Goal: Browse casually: Explore the website without a specific task or goal

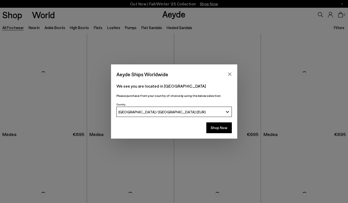
click at [229, 74] on icon "Close" at bounding box center [229, 74] width 3 height 3
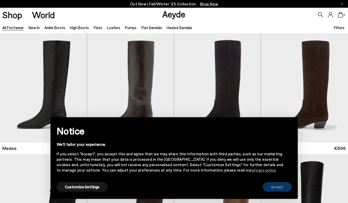
click at [280, 186] on button "Accept" at bounding box center [277, 187] width 29 height 10
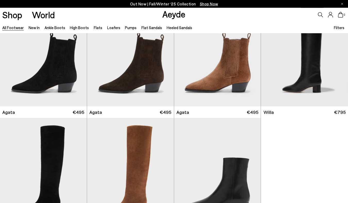
scroll to position [156, 0]
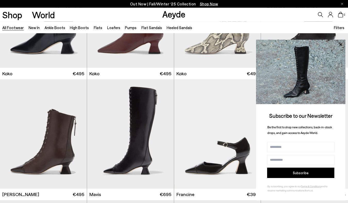
scroll to position [678, 0]
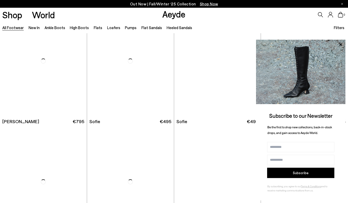
scroll to position [1474, 0]
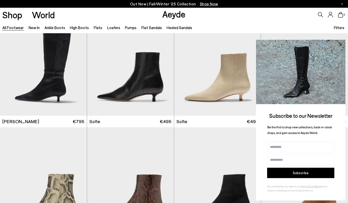
click at [340, 45] on icon at bounding box center [340, 44] width 3 height 3
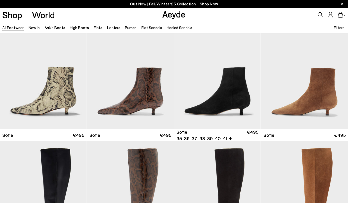
scroll to position [1582, 0]
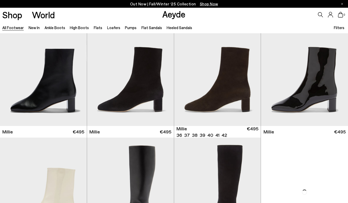
scroll to position [2067, 0]
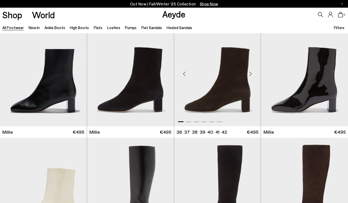
click at [251, 74] on div "Next slide" at bounding box center [250, 73] width 15 height 15
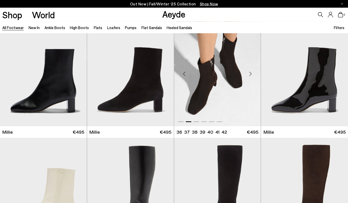
click at [251, 74] on div "Next slide" at bounding box center [250, 73] width 15 height 15
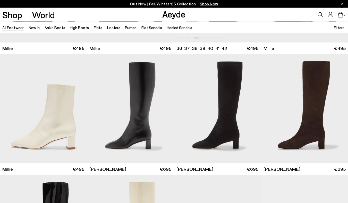
scroll to position [2235, 0]
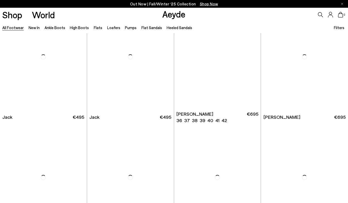
scroll to position [3068, 0]
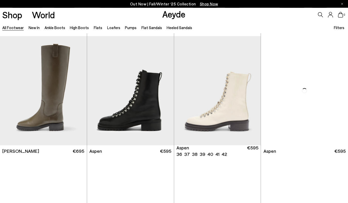
scroll to position [3134, 0]
